Goal: Transaction & Acquisition: Purchase product/service

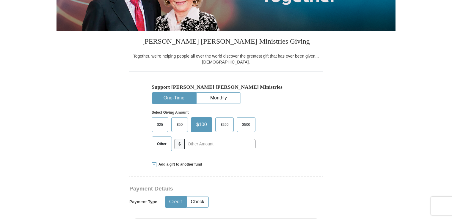
scroll to position [119, 0]
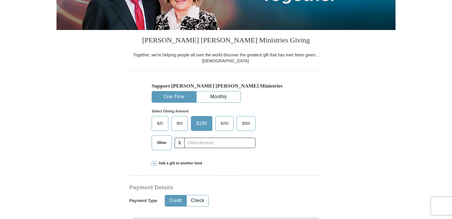
click at [159, 128] on label "$25" at bounding box center [160, 123] width 16 height 14
click at [0, 0] on input "$25" at bounding box center [0, 0] width 0 height 0
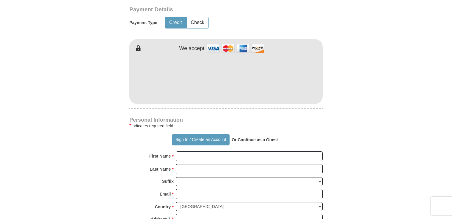
scroll to position [357, 0]
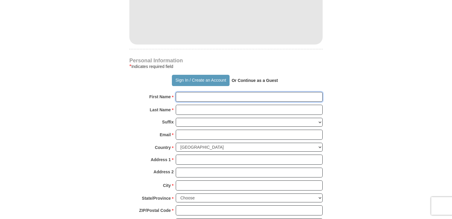
click at [182, 100] on input "First Name *" at bounding box center [249, 97] width 147 height 10
type input "[PERSON_NAME]"
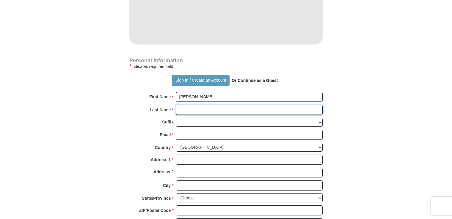
type input "b"
type input "[PERSON_NAME]"
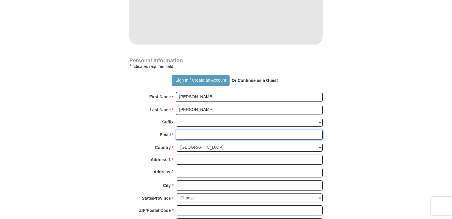
type input "[EMAIL_ADDRESS][DOMAIN_NAME]"
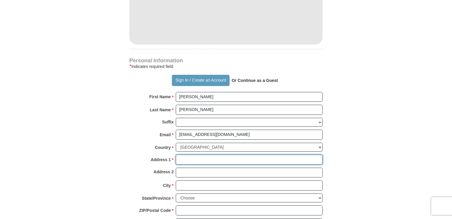
type input "[STREET_ADDRESS][PERSON_NAME]"
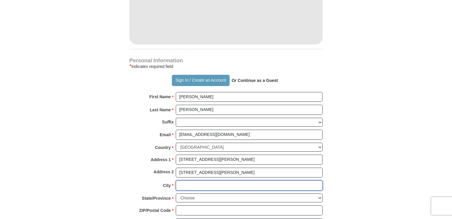
type input "[GEOGRAPHIC_DATA]"
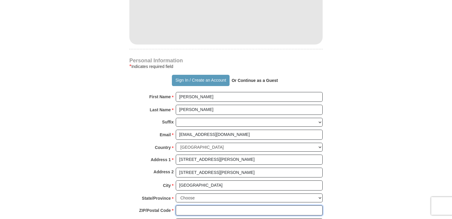
type input "02124"
type input "[PHONE_NUMBER]"
click at [230, 169] on input "[STREET_ADDRESS][PERSON_NAME]" at bounding box center [249, 173] width 147 height 10
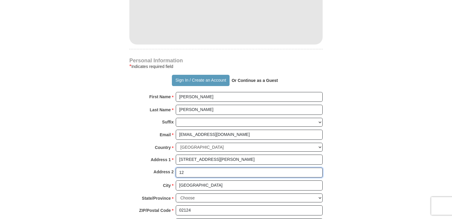
type input "1"
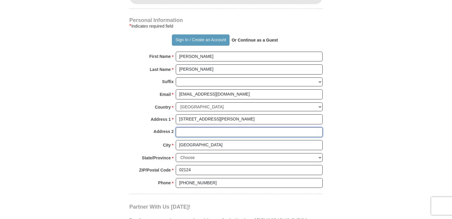
scroll to position [446, 0]
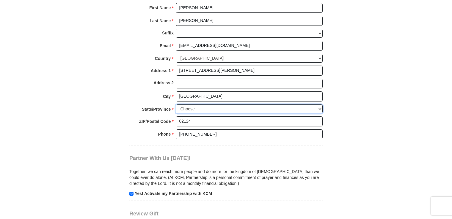
click at [207, 107] on select "Choose [US_STATE] [US_STATE] [US_STATE] [US_STATE] [US_STATE] Armed Forces Amer…" at bounding box center [249, 109] width 147 height 9
click at [176, 105] on select "Choose [US_STATE] [US_STATE] [US_STATE] [US_STATE] [US_STATE] Armed Forces Amer…" at bounding box center [249, 109] width 147 height 9
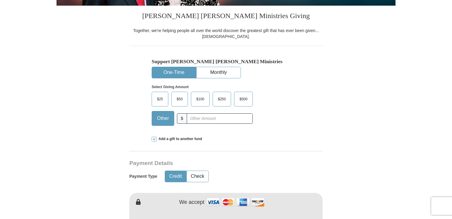
scroll to position [149, 0]
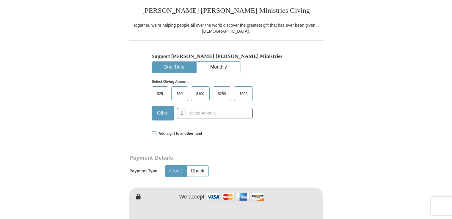
select select "SD"
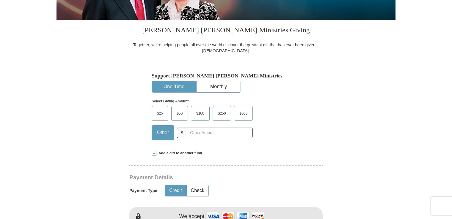
scroll to position [119, 0]
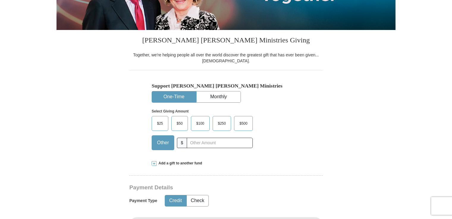
click at [162, 124] on span "$25" at bounding box center [160, 123] width 12 height 9
click at [0, 0] on input "$25" at bounding box center [0, 0] width 0 height 0
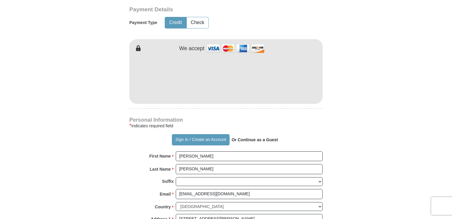
scroll to position [267, 0]
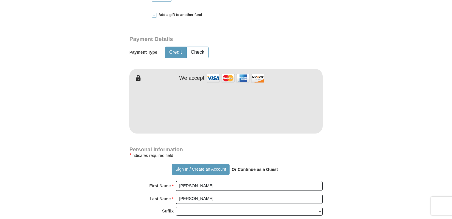
drag, startPoint x: 73, startPoint y: 39, endPoint x: 44, endPoint y: 4, distance: 44.9
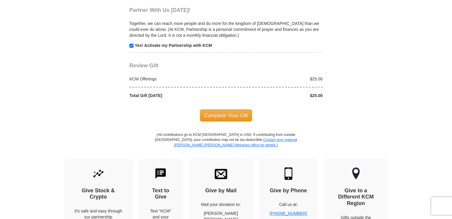
scroll to position [594, 0]
